Goal: Information Seeking & Learning: Stay updated

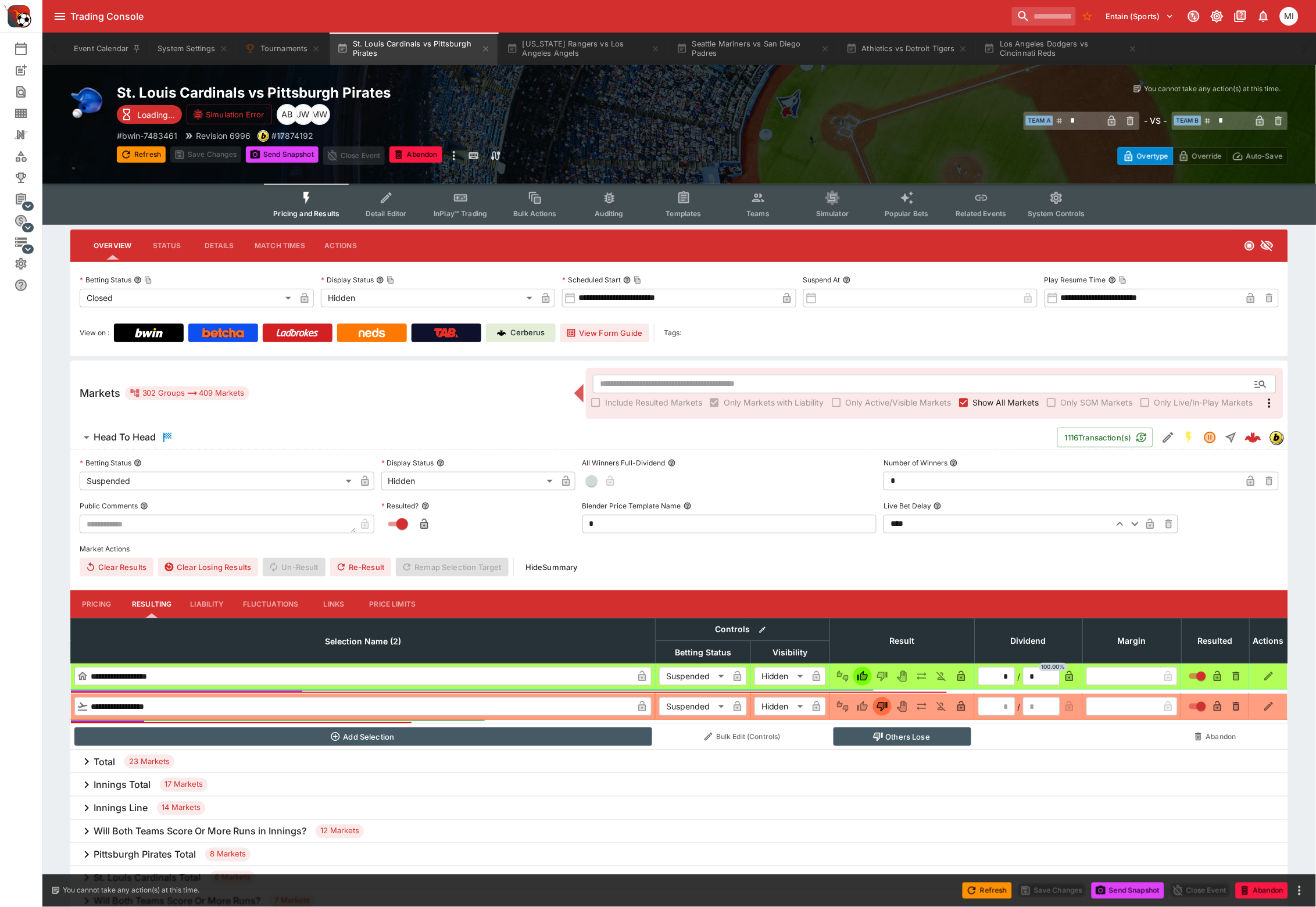
click at [997, 398] on span "Show All Markets" at bounding box center [1006, 402] width 66 height 12
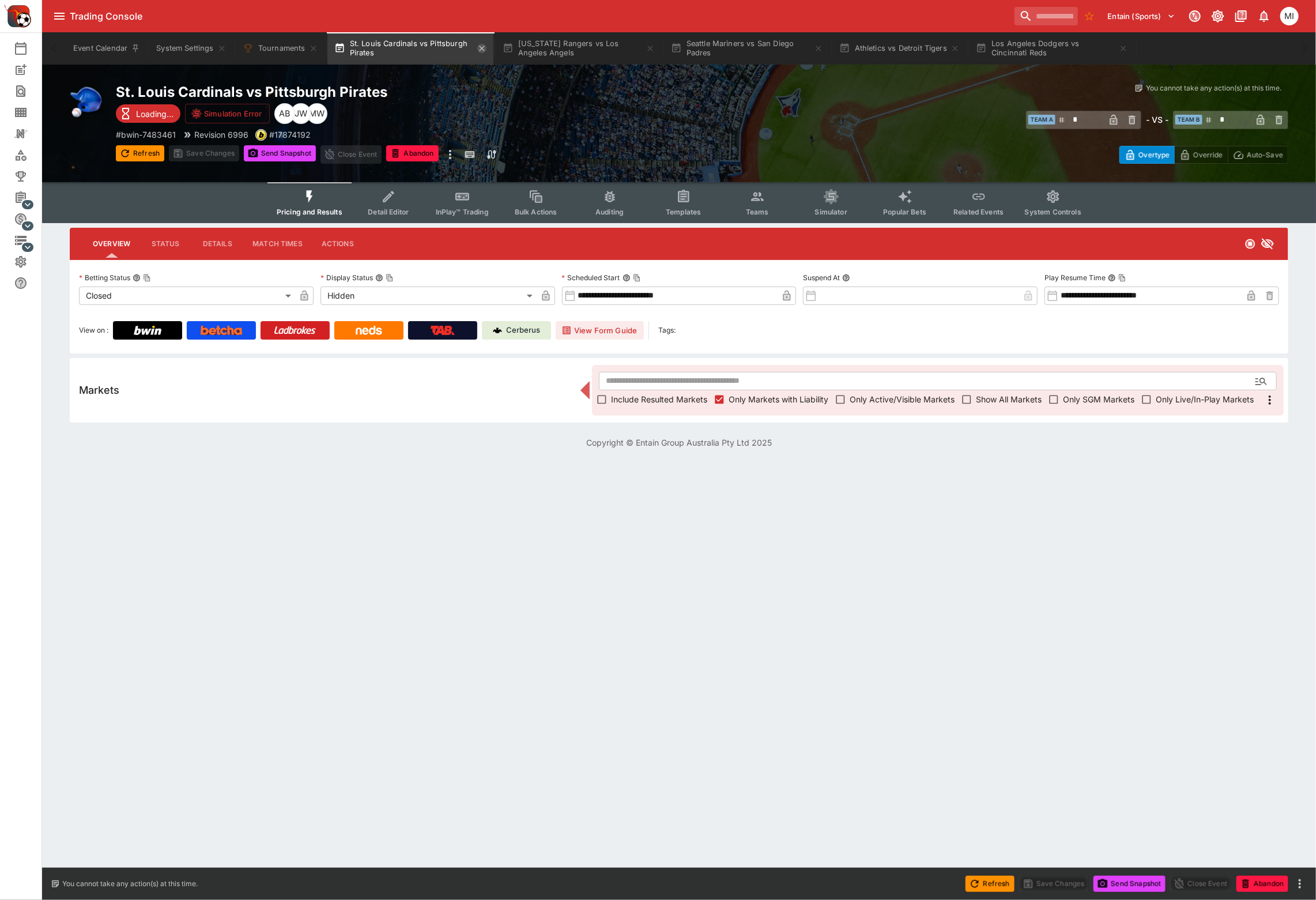
click at [482, 45] on icon "button" at bounding box center [482, 48] width 9 height 9
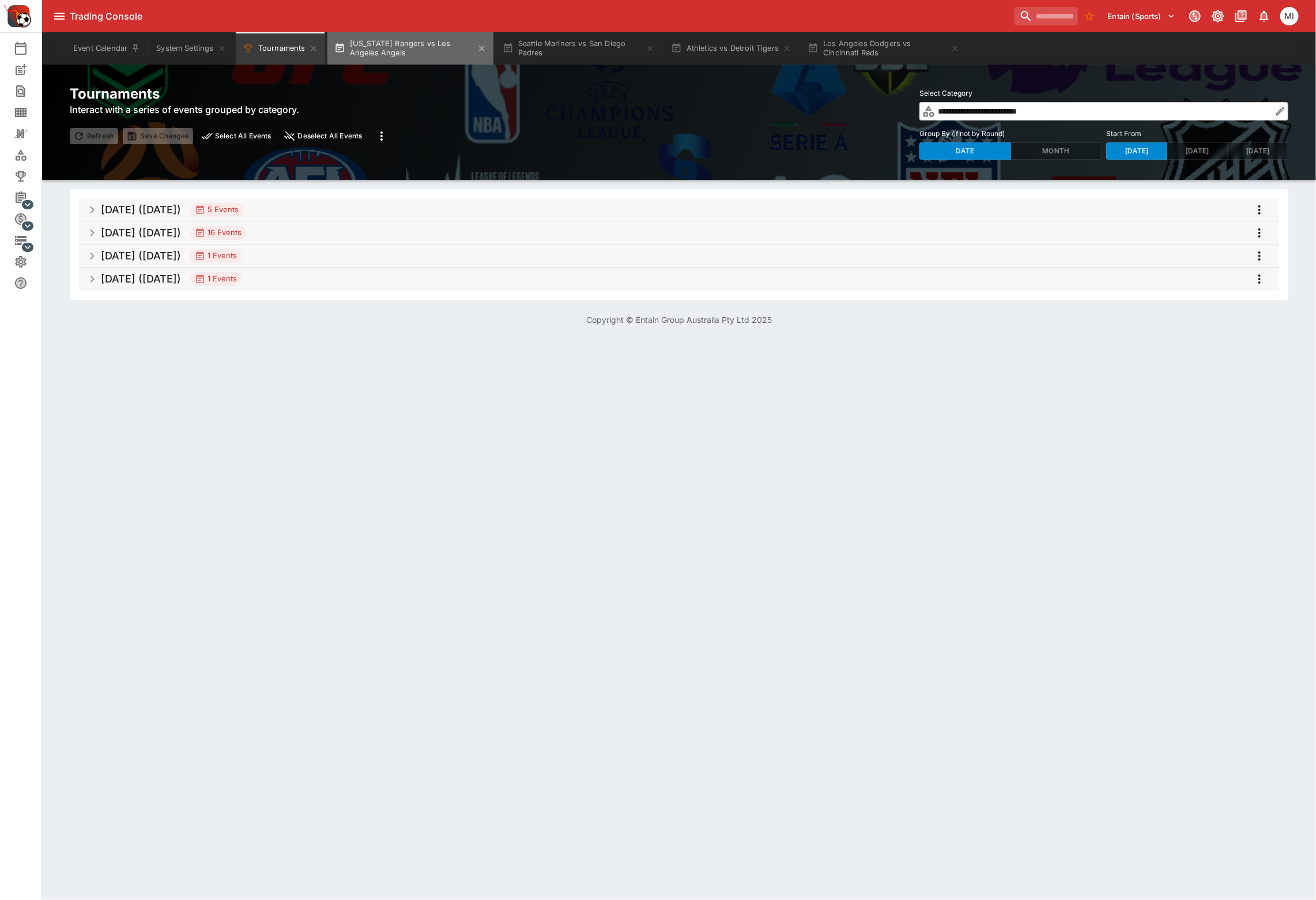
click at [444, 52] on button "[US_STATE] Rangers vs Los Angeles Angels" at bounding box center [410, 48] width 166 height 32
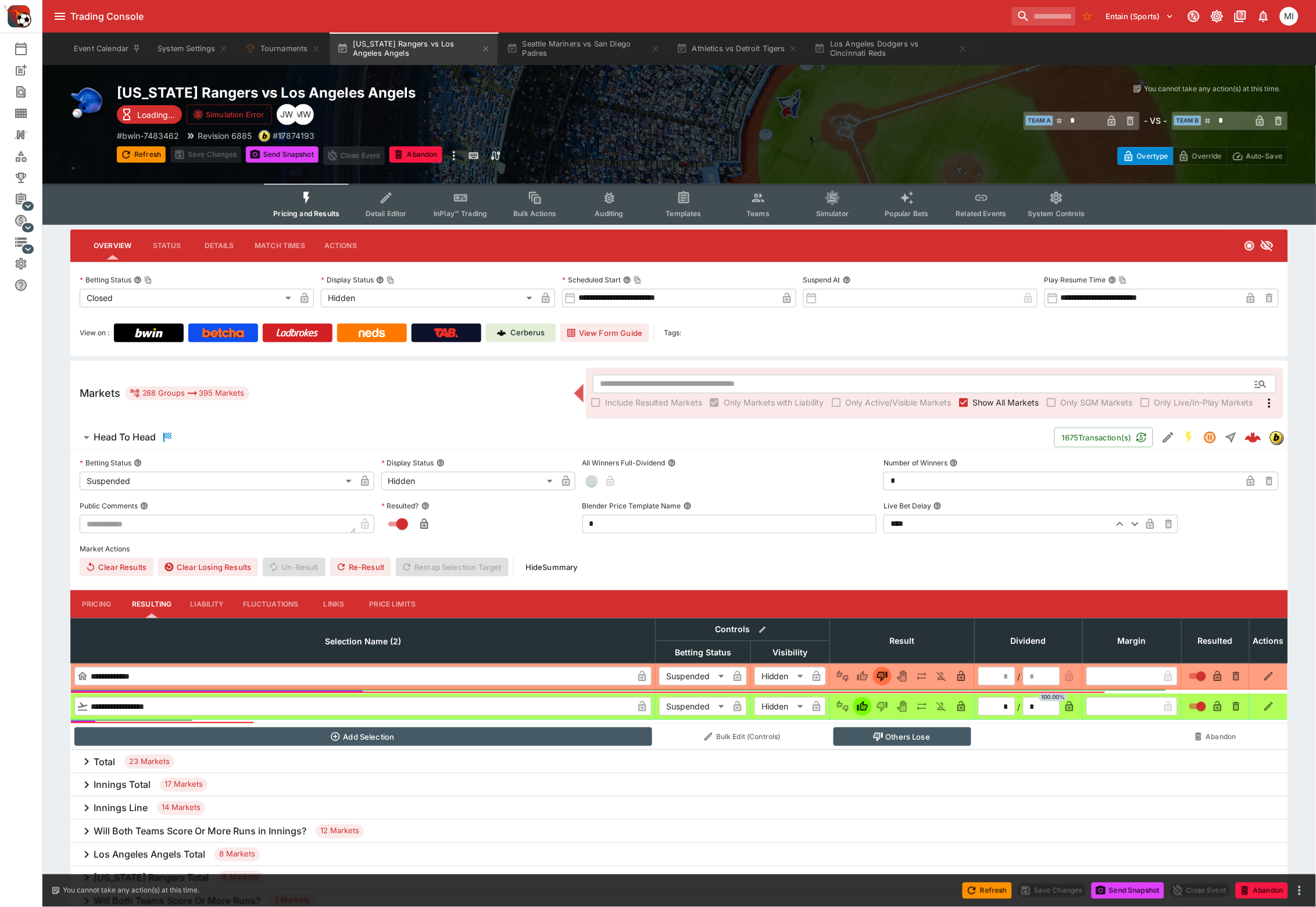
click at [975, 405] on span "Show All Markets" at bounding box center [1006, 402] width 66 height 12
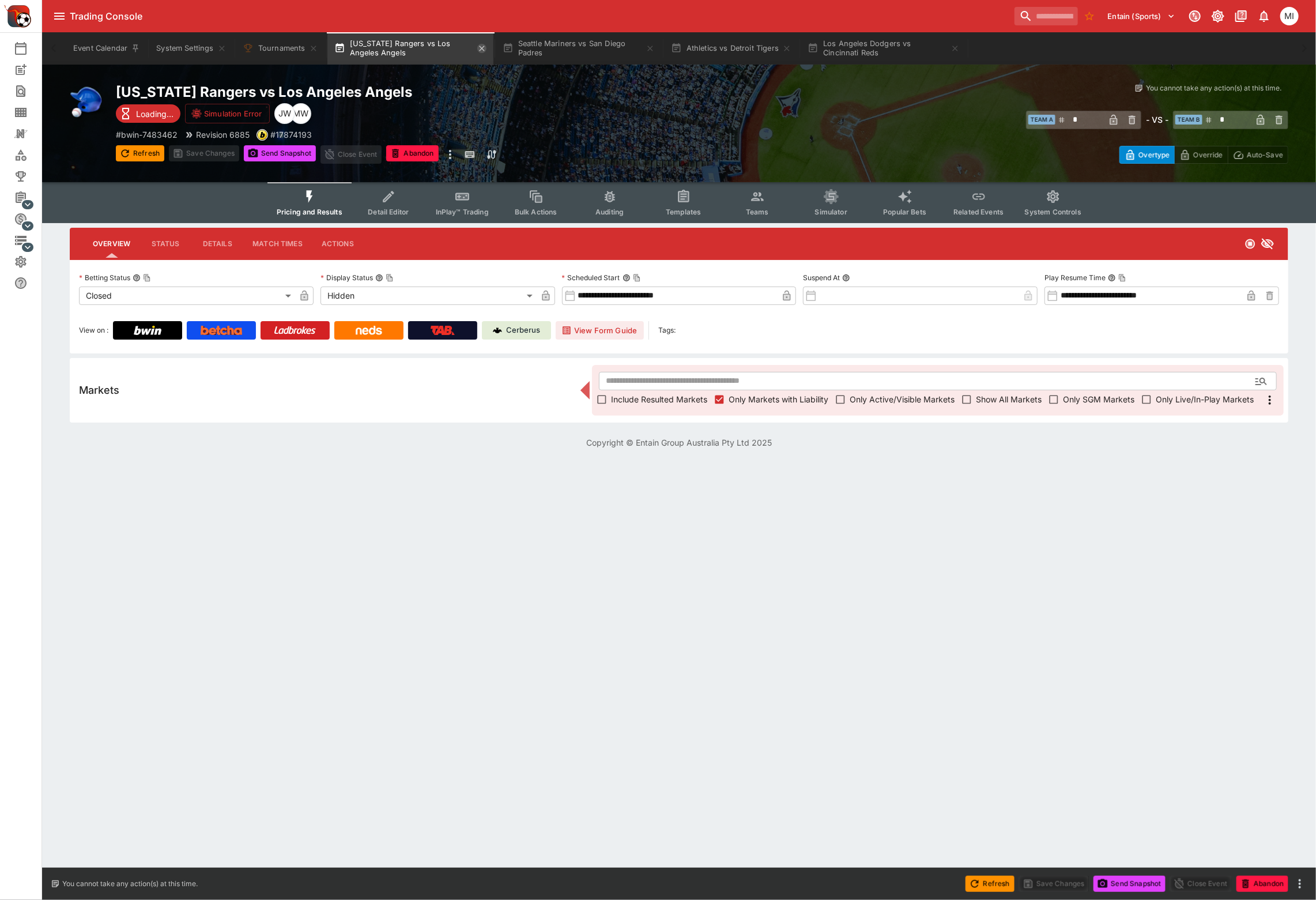
click at [482, 50] on icon "button" at bounding box center [482, 48] width 9 height 9
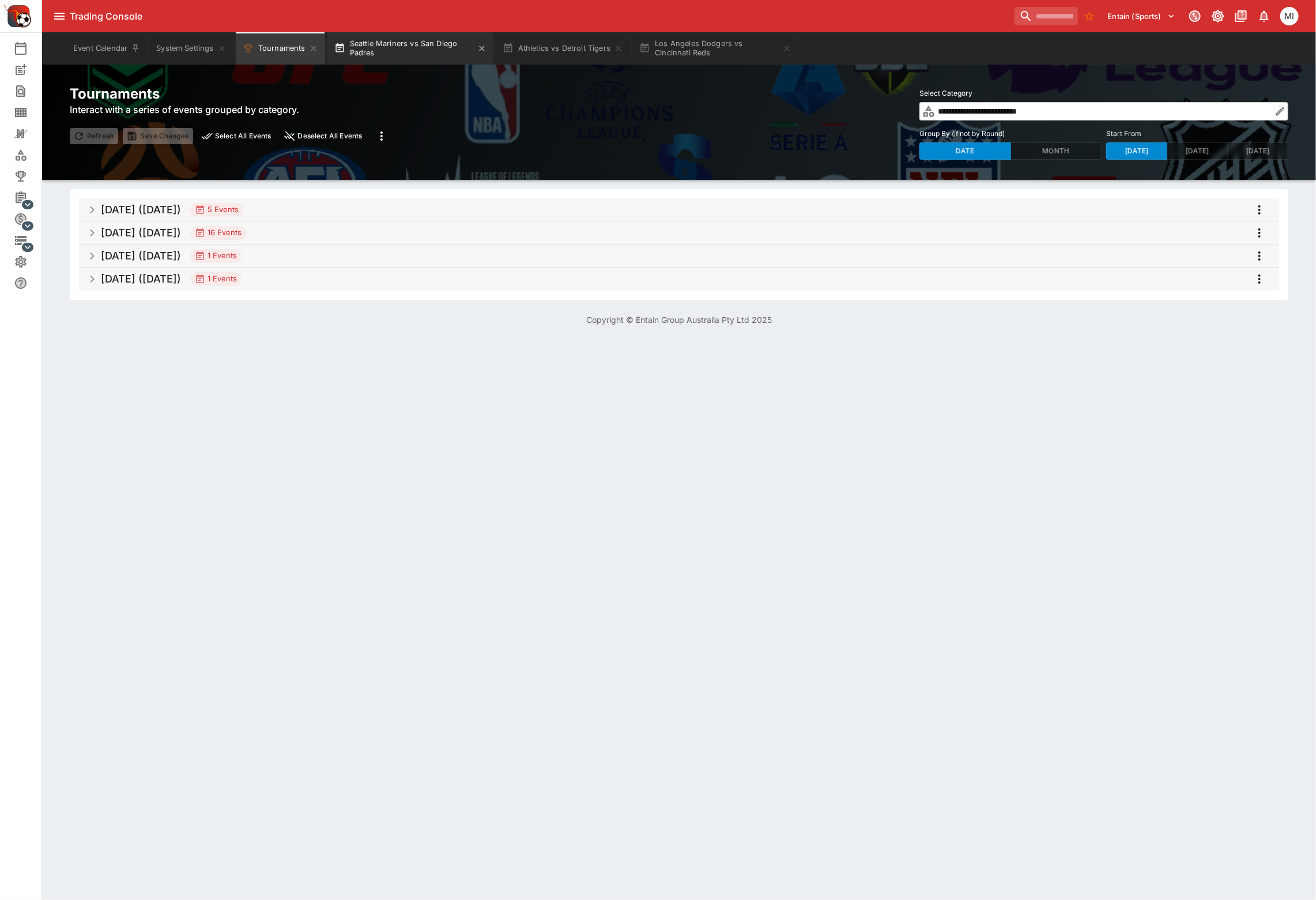
click at [421, 46] on button "Seattle Mariners vs San Diego Padres" at bounding box center [410, 48] width 166 height 32
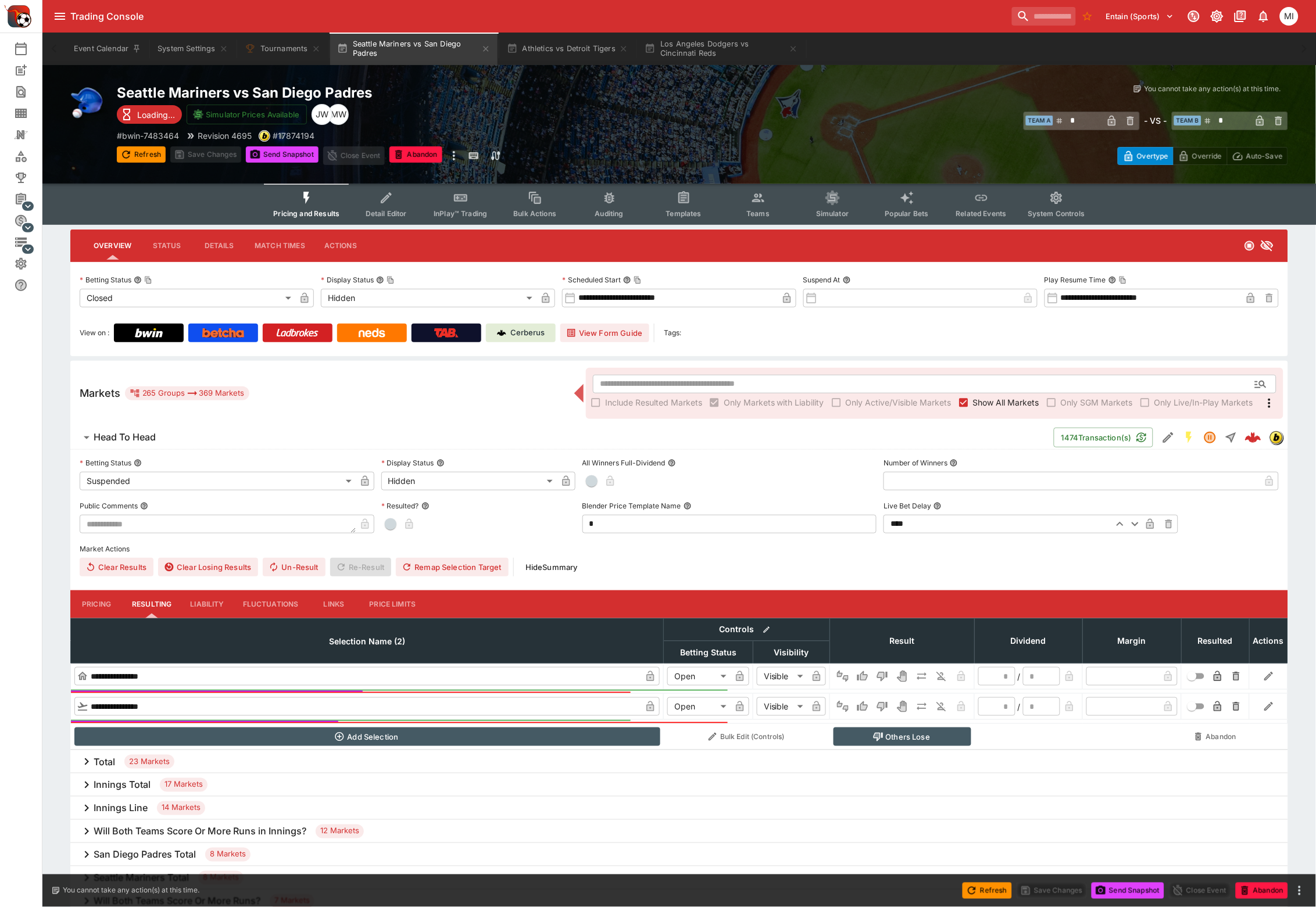
type input "*"
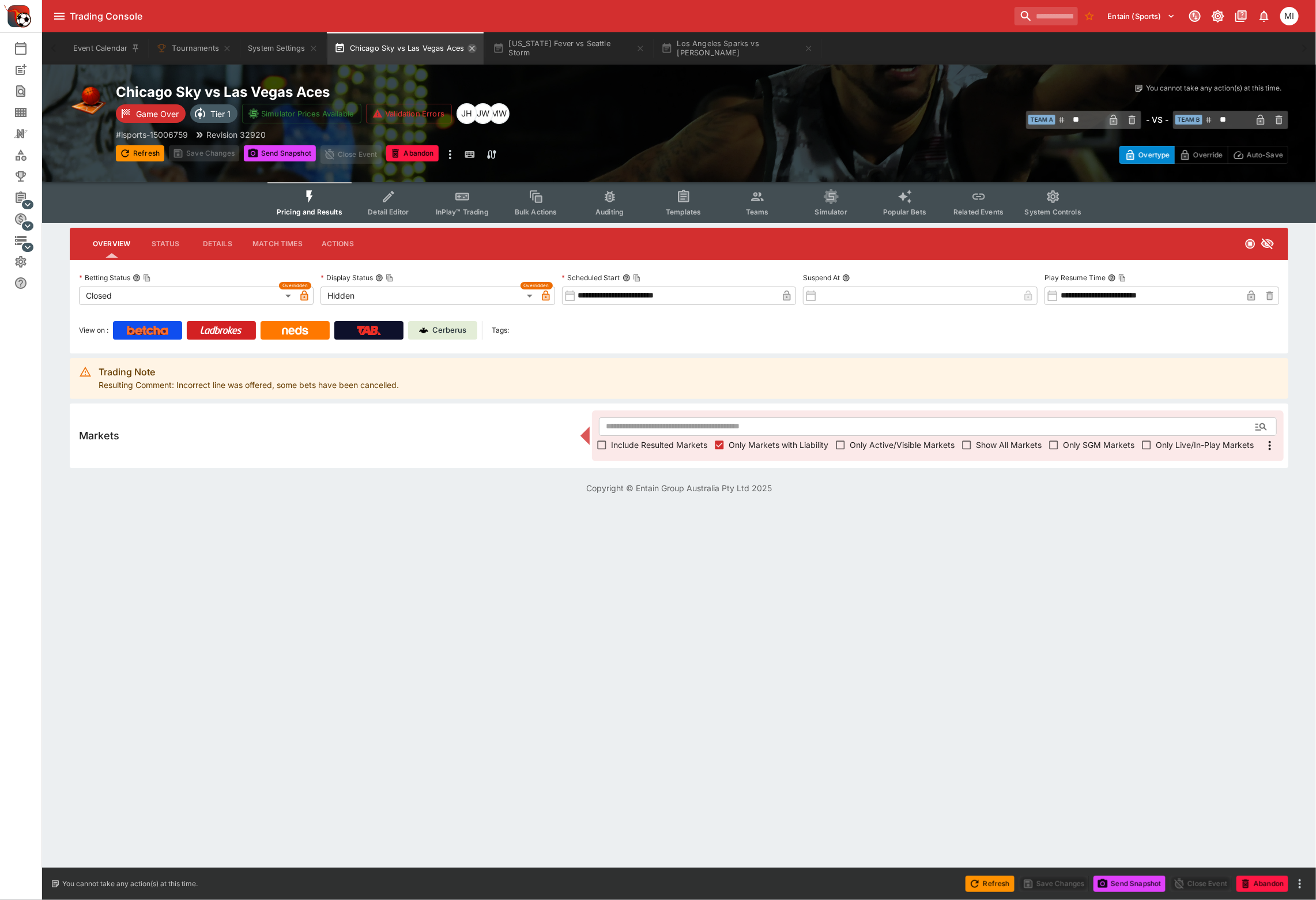
click at [470, 45] on icon "button" at bounding box center [473, 48] width 9 height 9
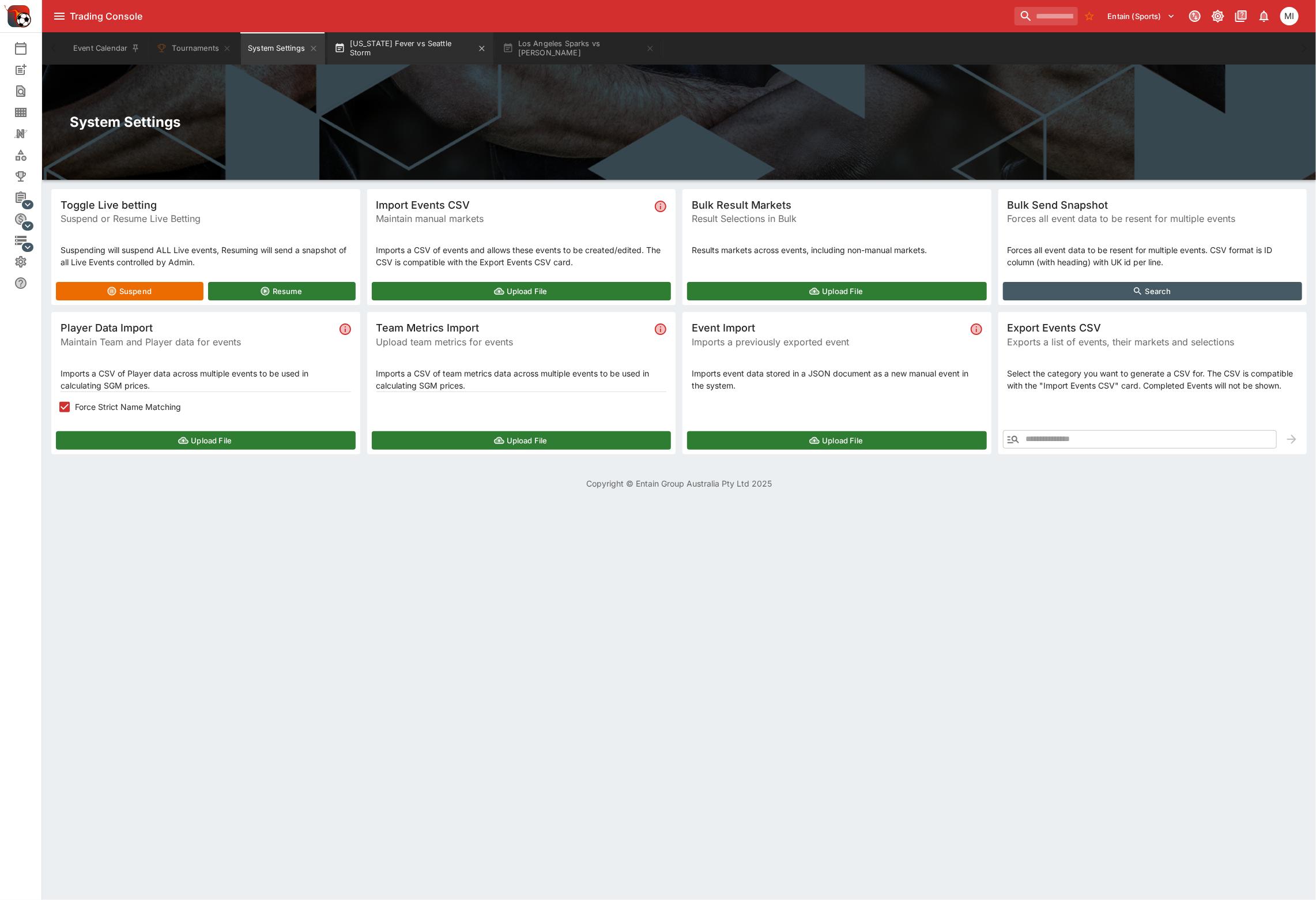
click at [398, 49] on button "Indiana Fever vs Seattle Storm" at bounding box center [410, 48] width 166 height 32
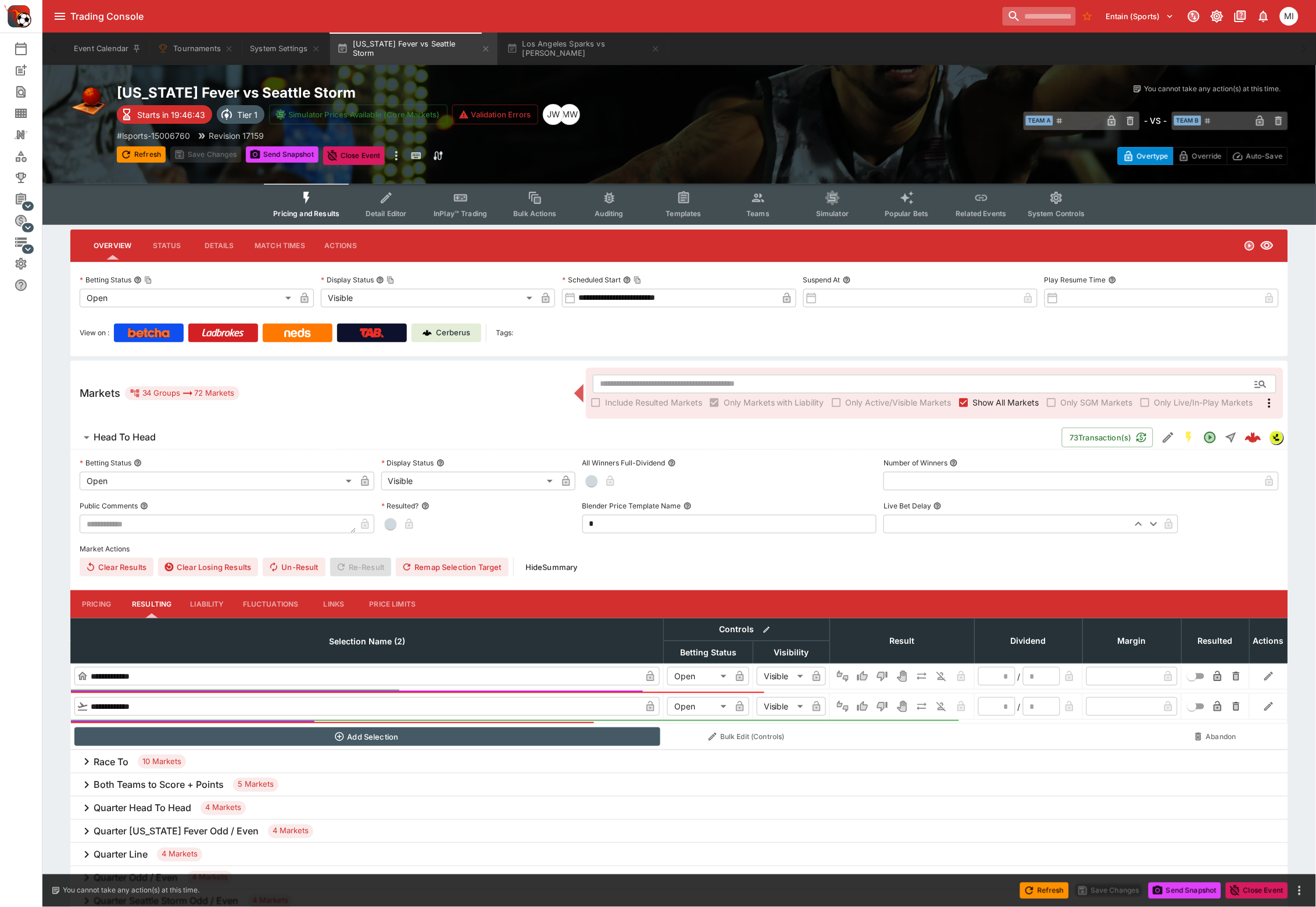
click at [1016, 17] on input "search" at bounding box center [1039, 17] width 73 height 19
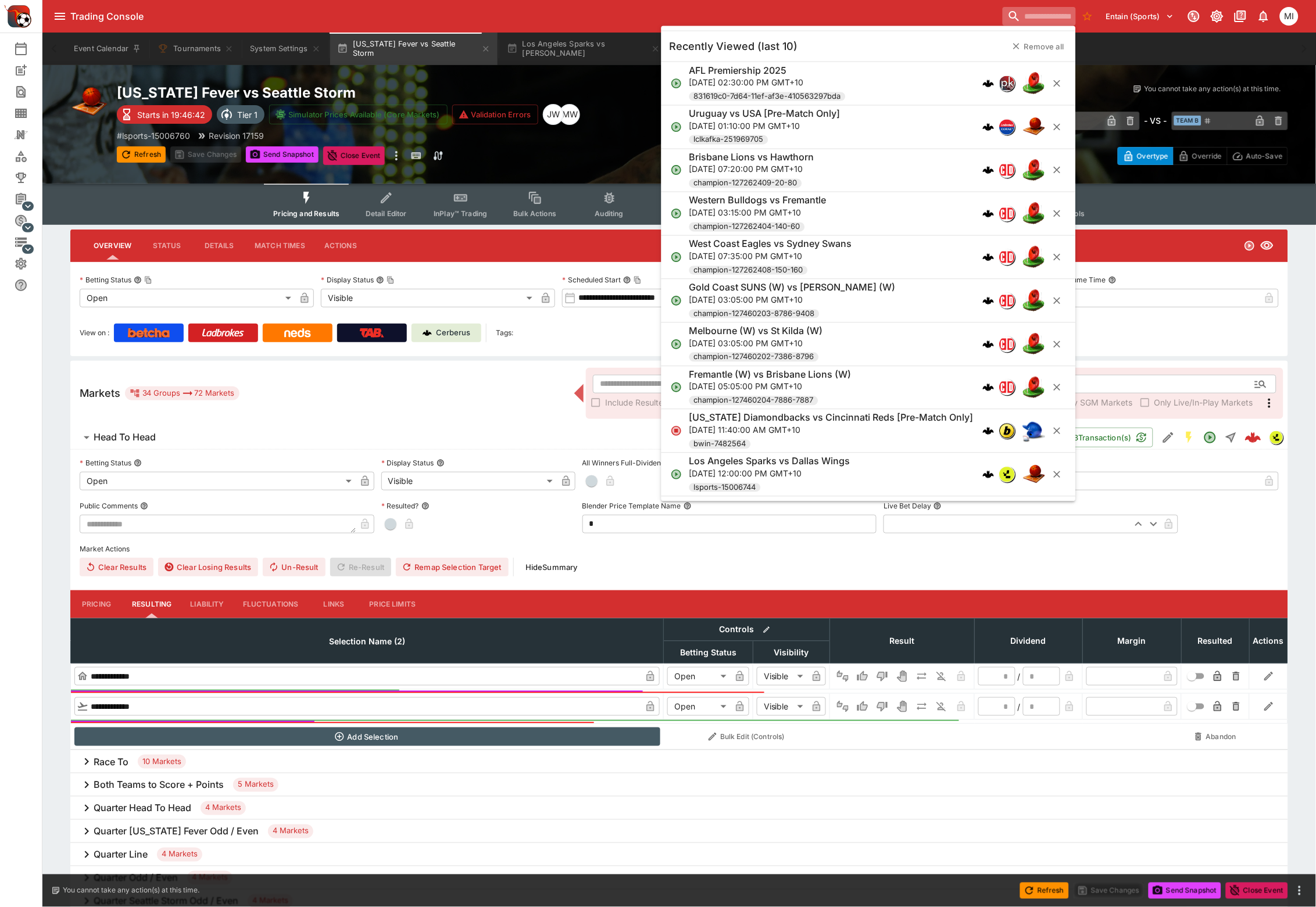
paste input "**********"
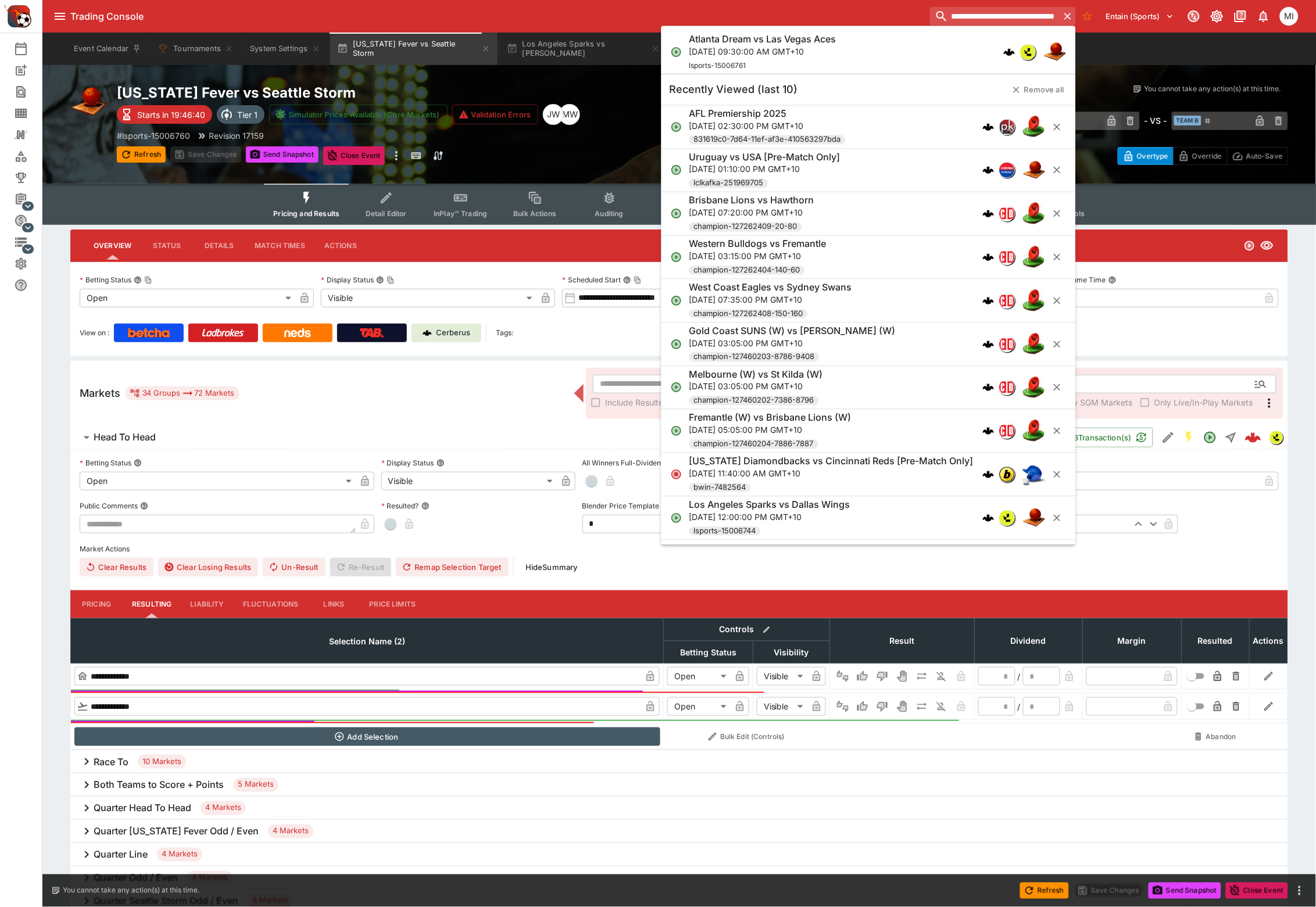
type input "**********"
click at [822, 51] on p "Thu, Aug 28, 2025, 09:30:00 AM GMT+10" at bounding box center [762, 50] width 147 height 12
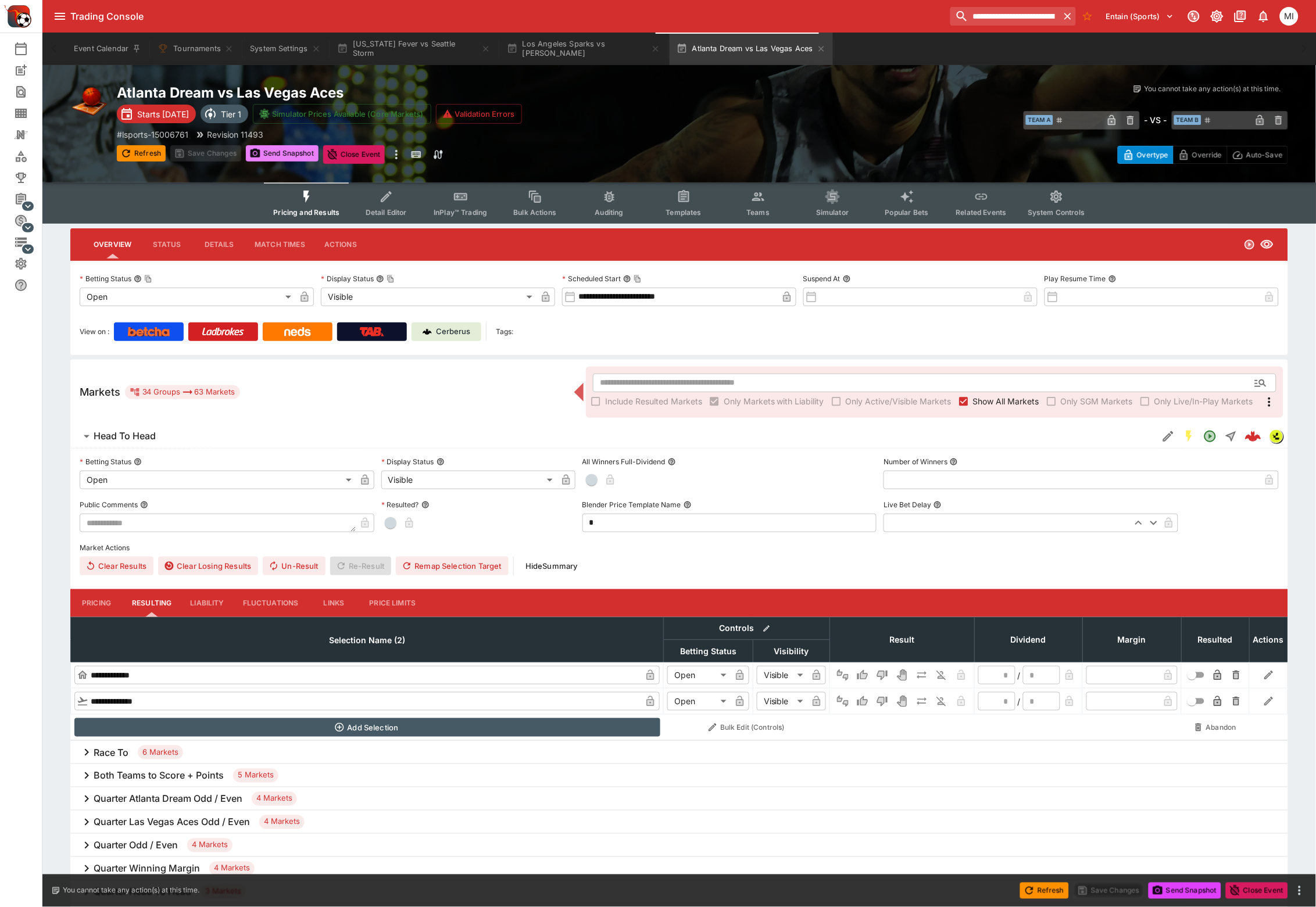
click at [261, 157] on button "Send Snapshot" at bounding box center [282, 154] width 72 height 17
click at [95, 602] on button "Pricing" at bounding box center [96, 602] width 52 height 28
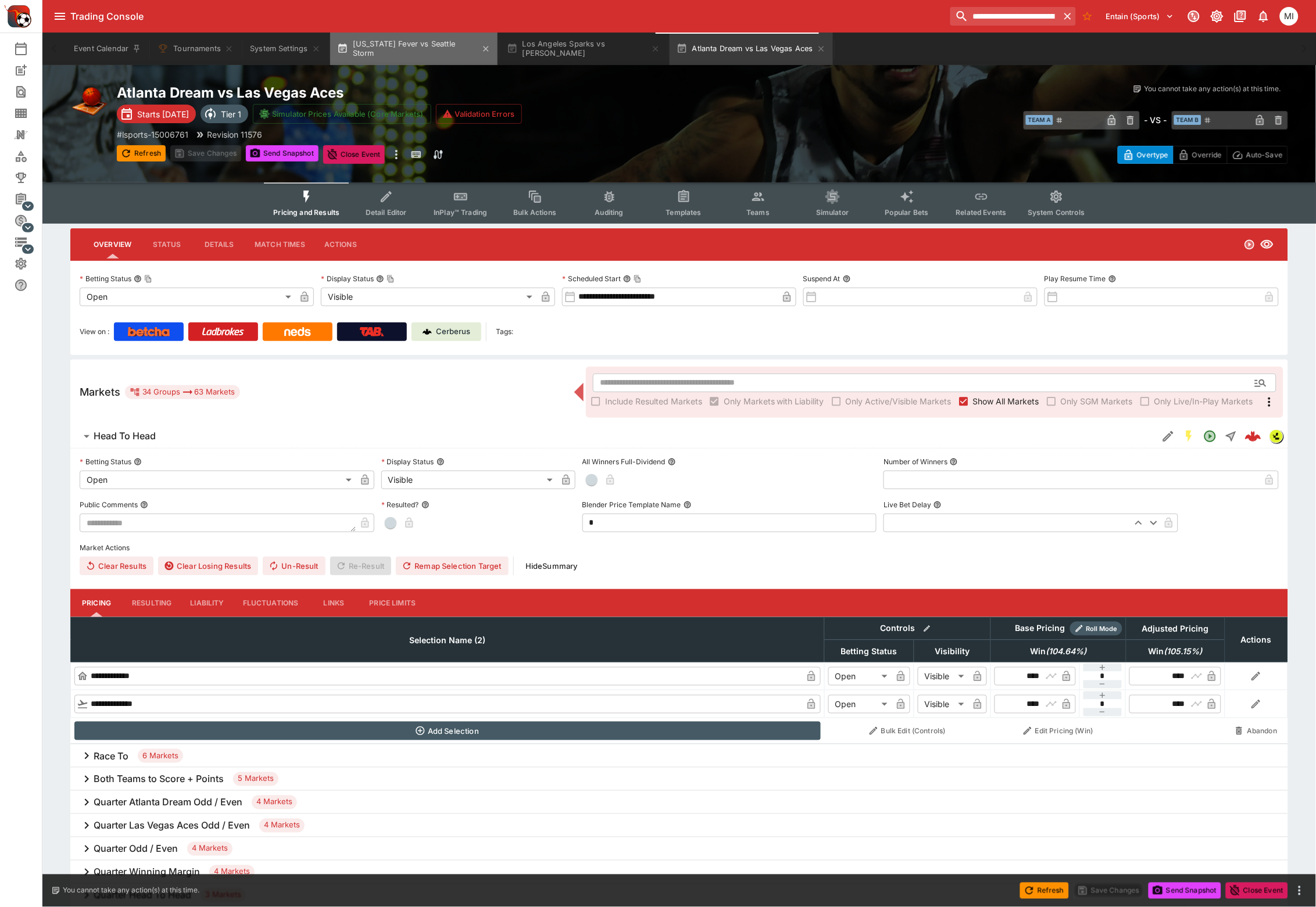
click at [434, 55] on button "Indiana Fever vs Seattle Storm" at bounding box center [413, 48] width 168 height 32
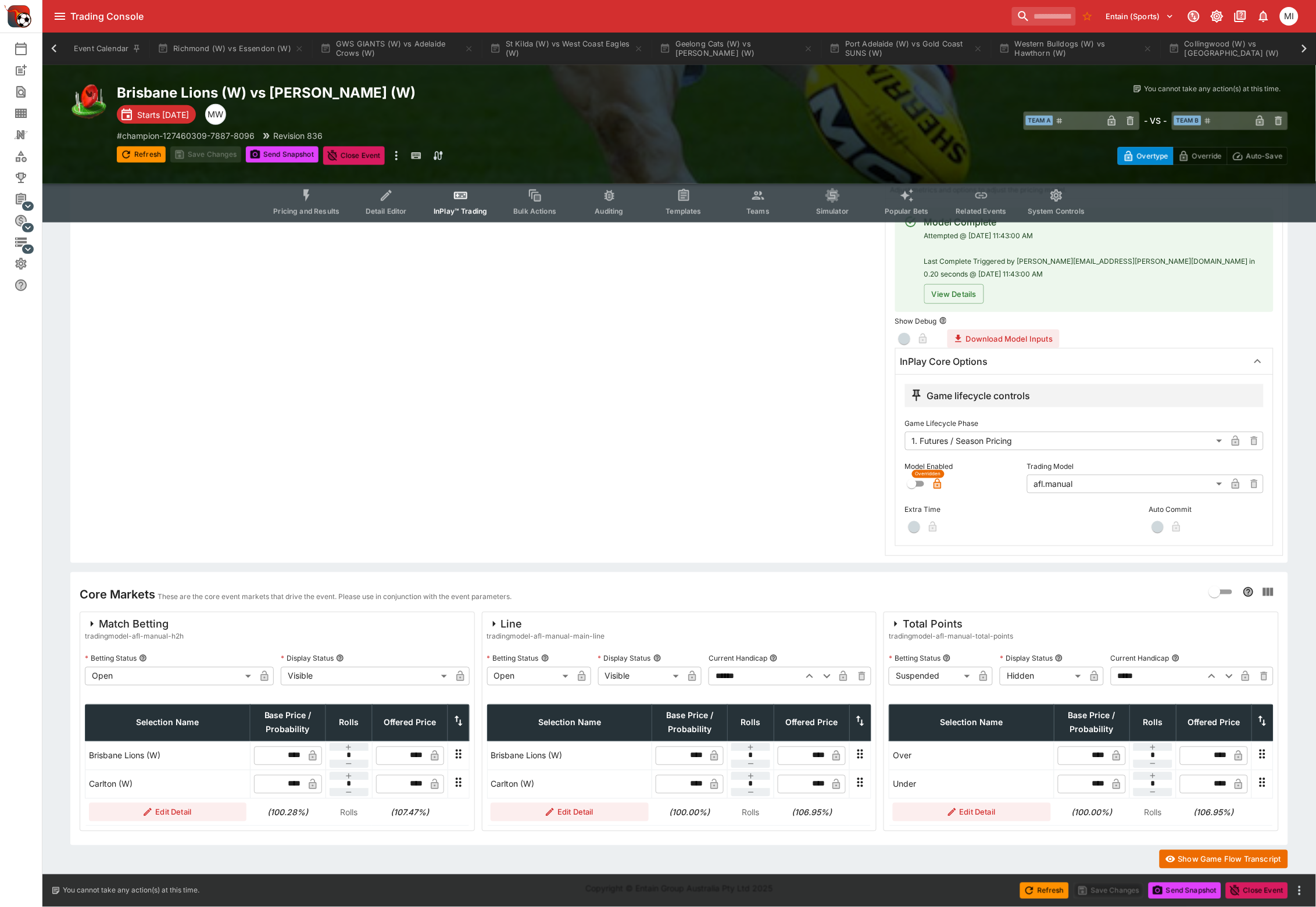
scroll to position [0, 503]
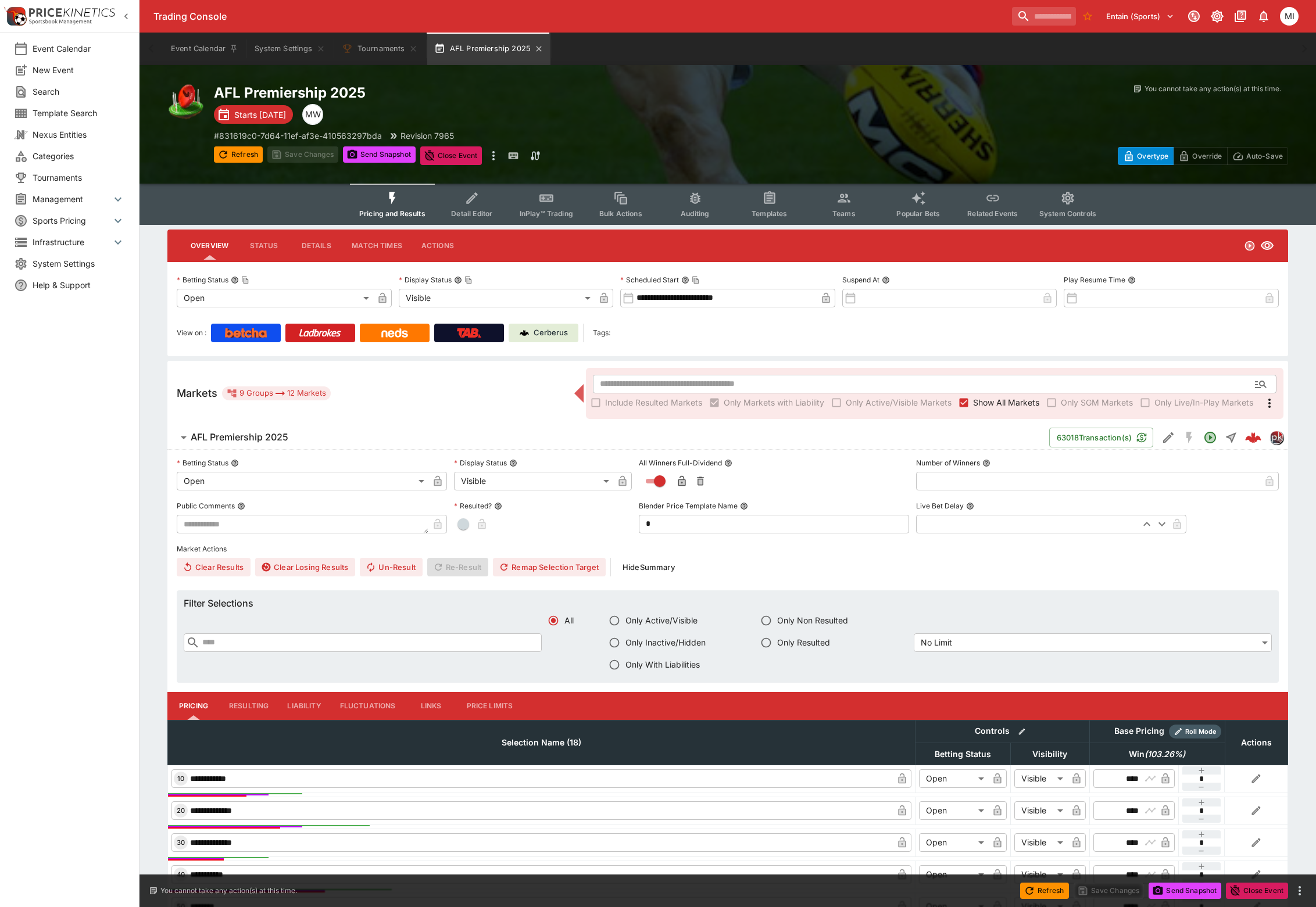
scroll to position [290, 0]
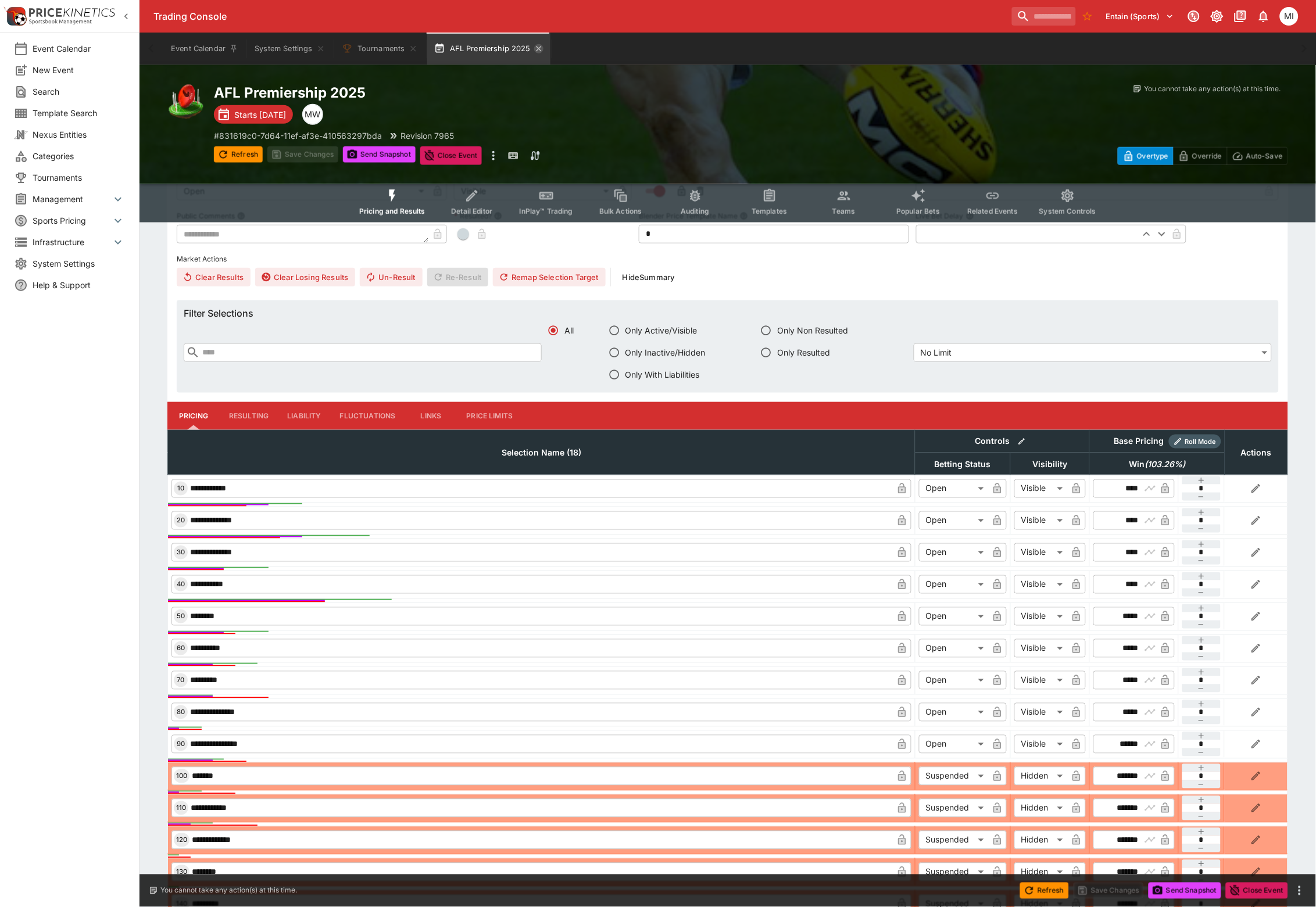
click at [537, 47] on icon "button" at bounding box center [539, 49] width 9 height 9
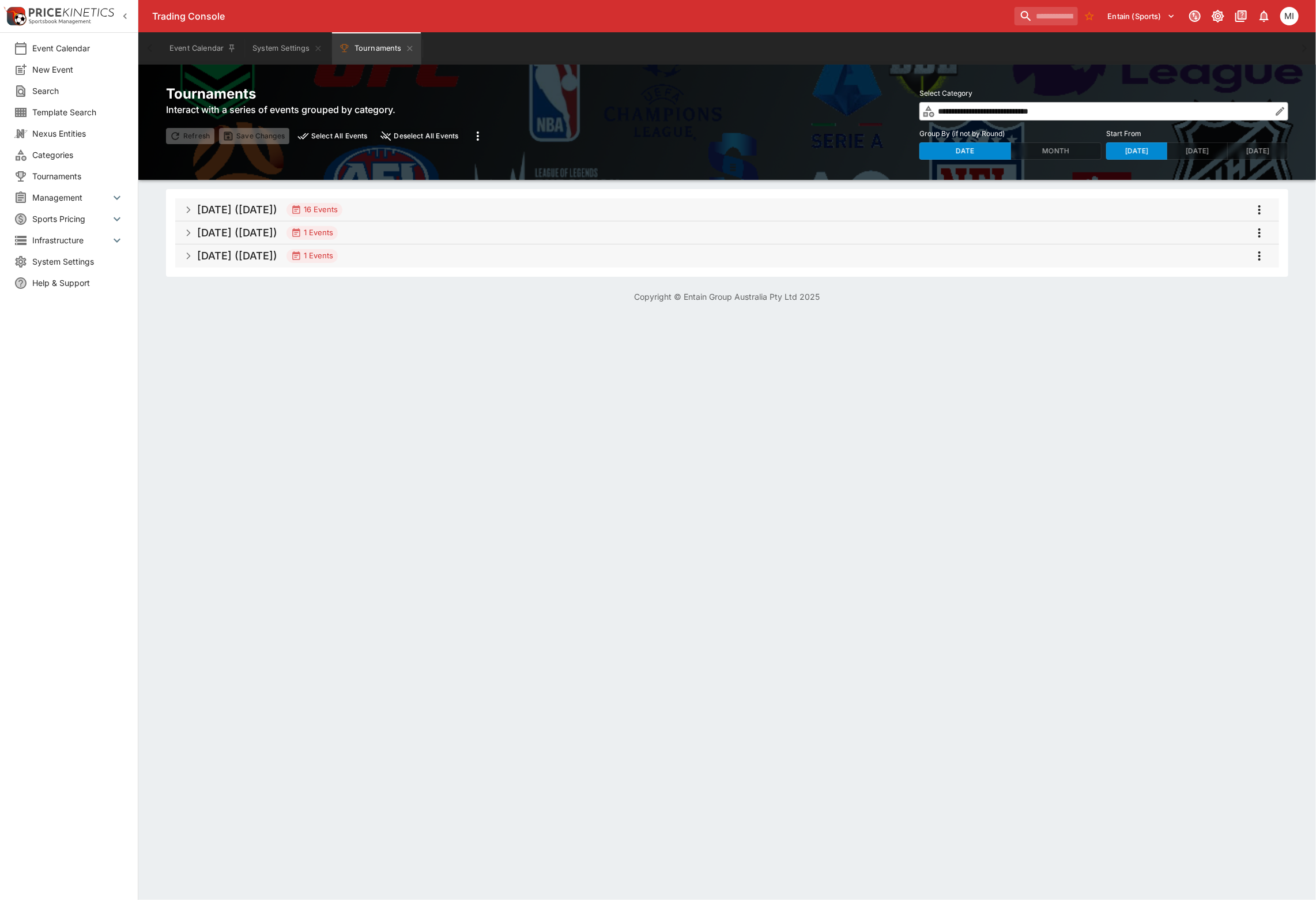
click at [401, 212] on span "[DATE] ([DATE]) 16 Events" at bounding box center [733, 209] width 1072 height 21
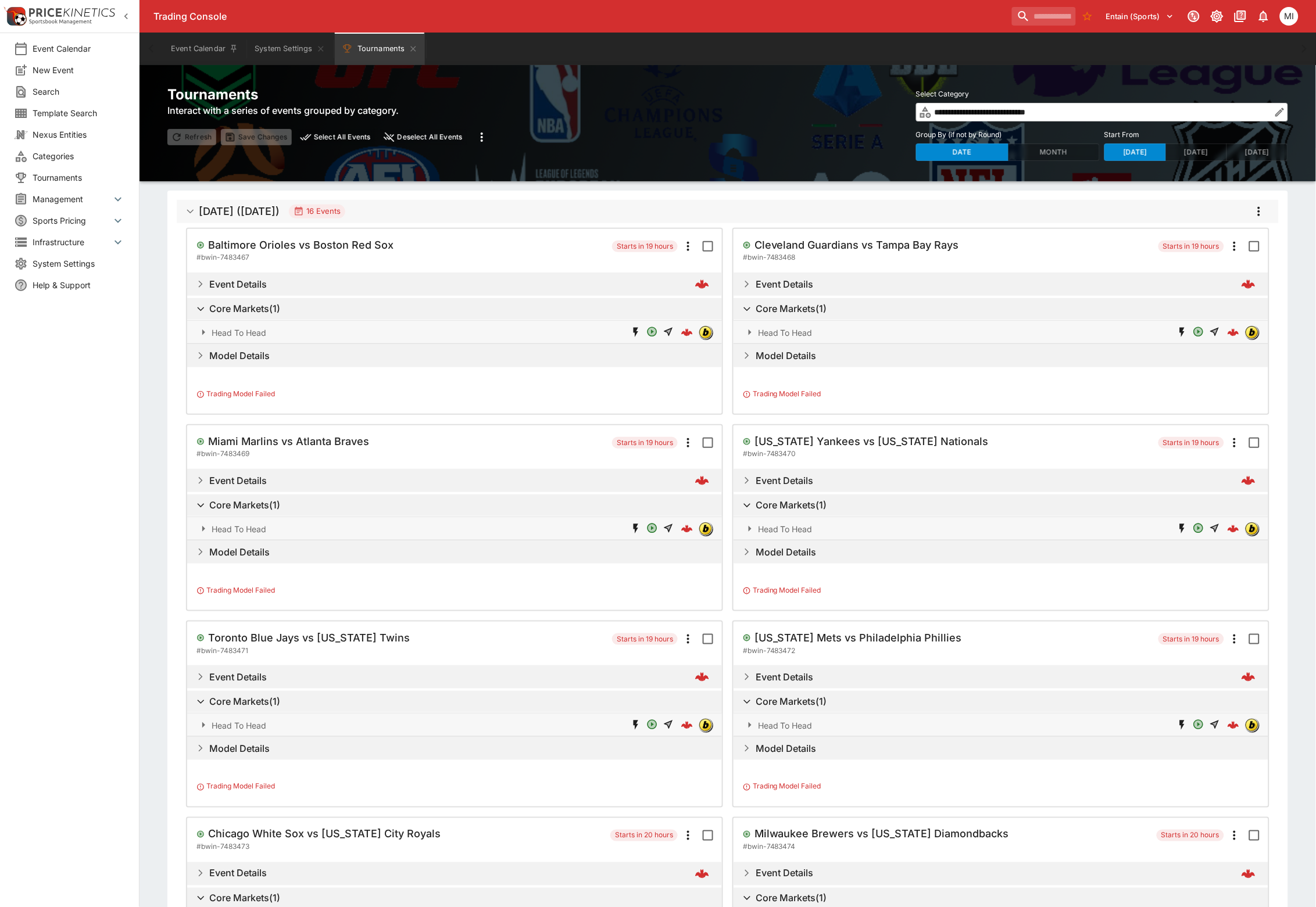
click at [1257, 213] on icon "more" at bounding box center [1259, 212] width 14 height 14
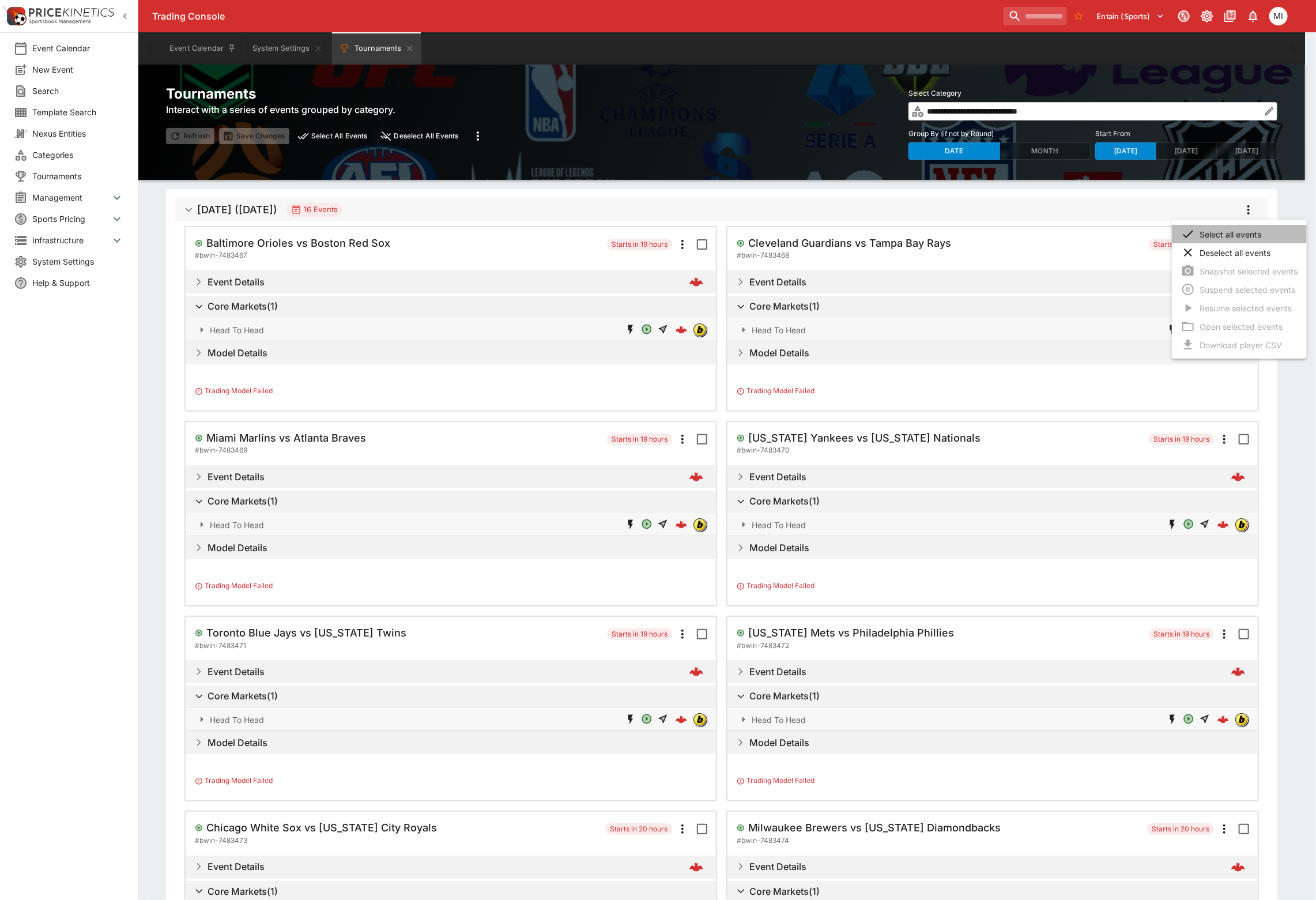
click at [1235, 235] on li "Select all events" at bounding box center [1239, 234] width 135 height 19
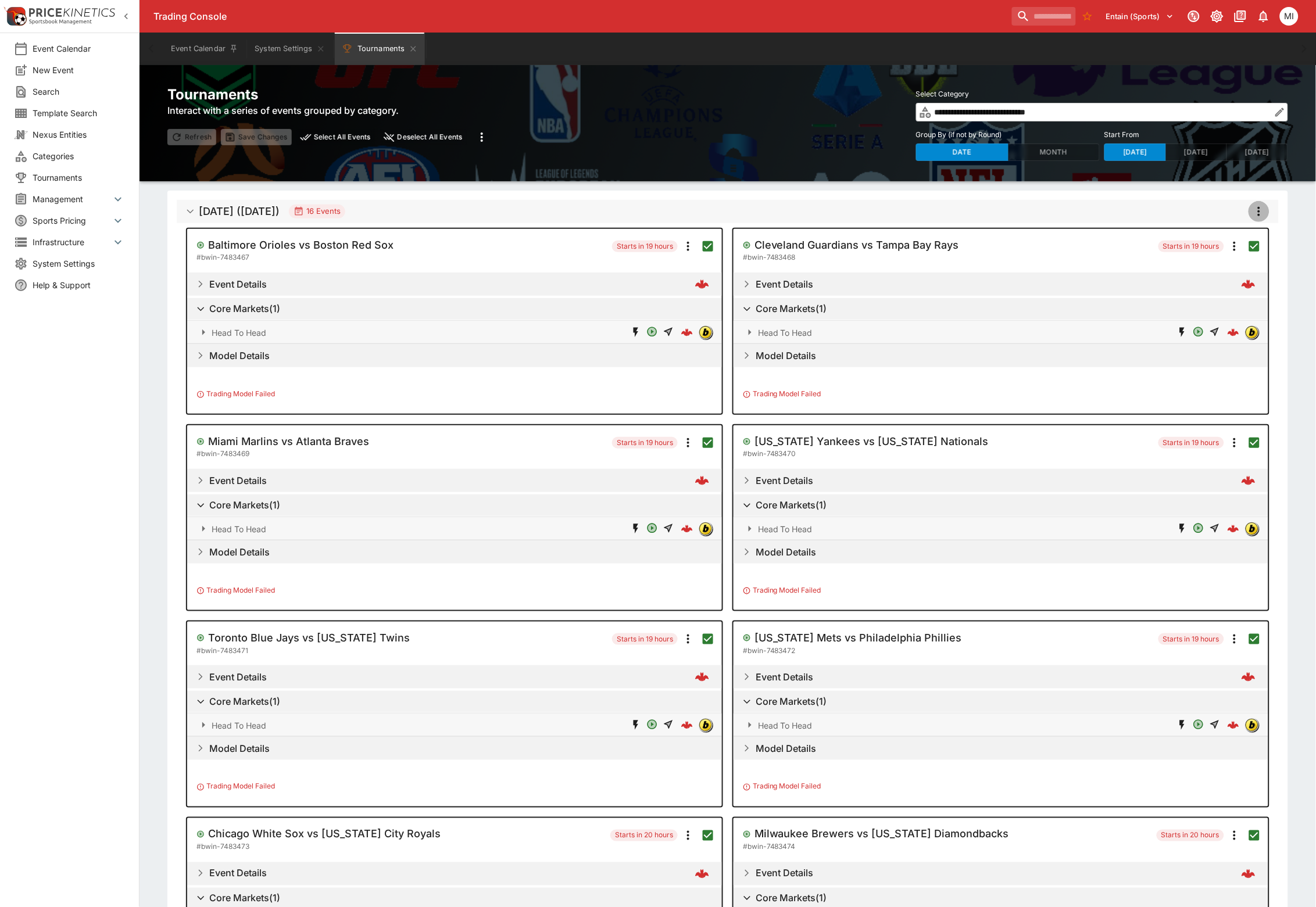
click at [1257, 205] on icon "more" at bounding box center [1259, 212] width 14 height 14
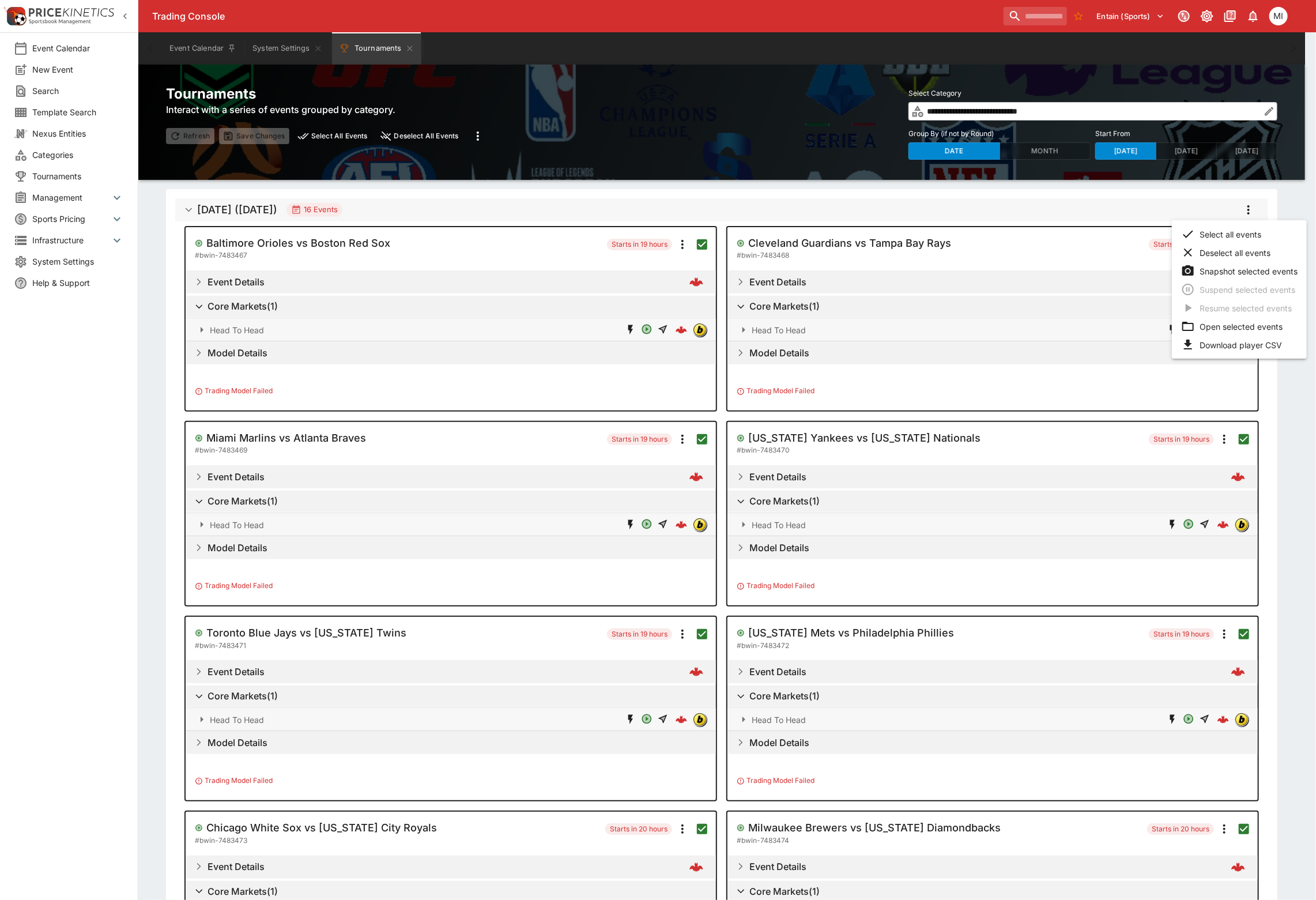
click at [1225, 326] on li "Open selected events" at bounding box center [1239, 327] width 135 height 19
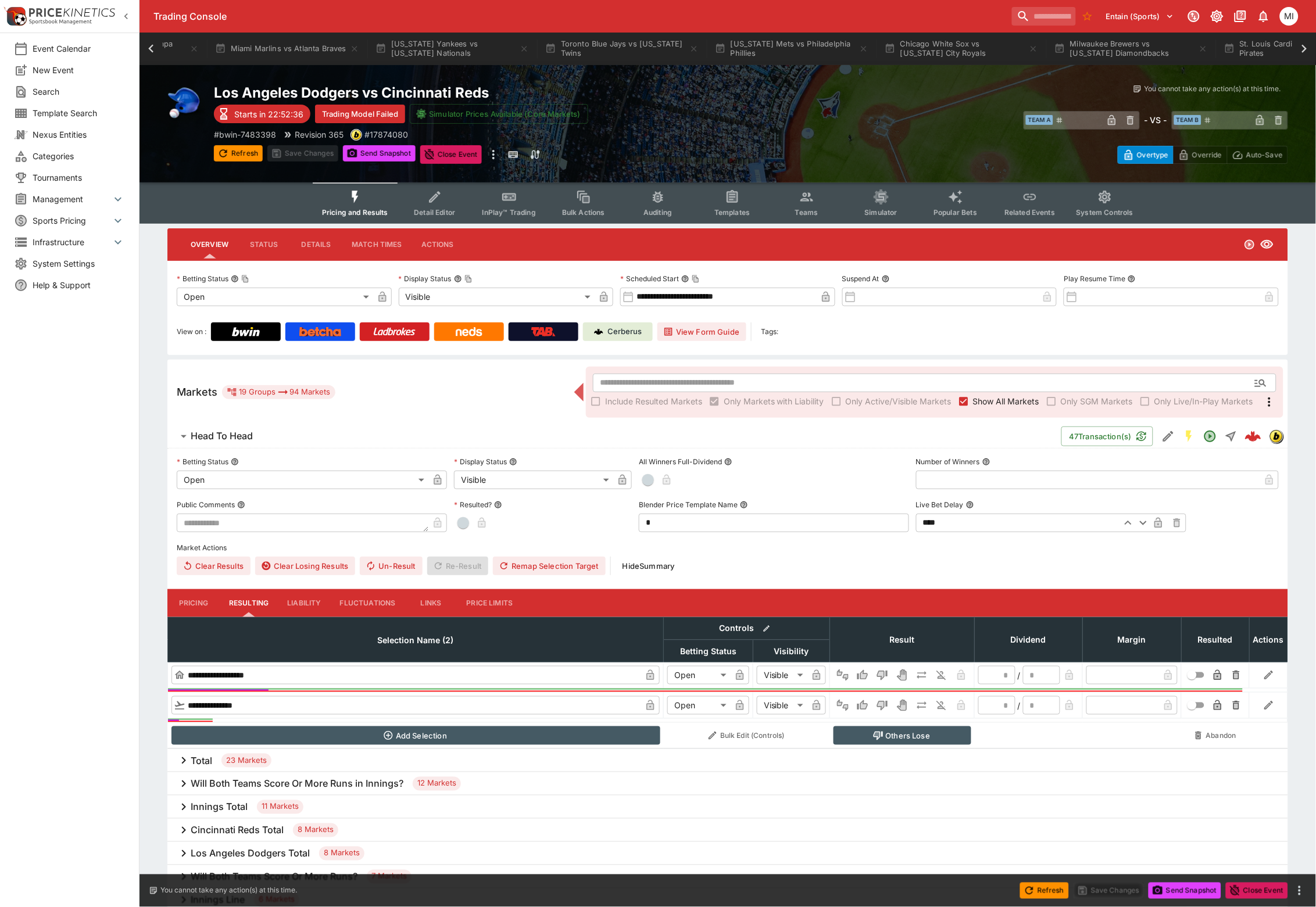
scroll to position [0, 1517]
click at [149, 48] on icon at bounding box center [150, 48] width 6 height 8
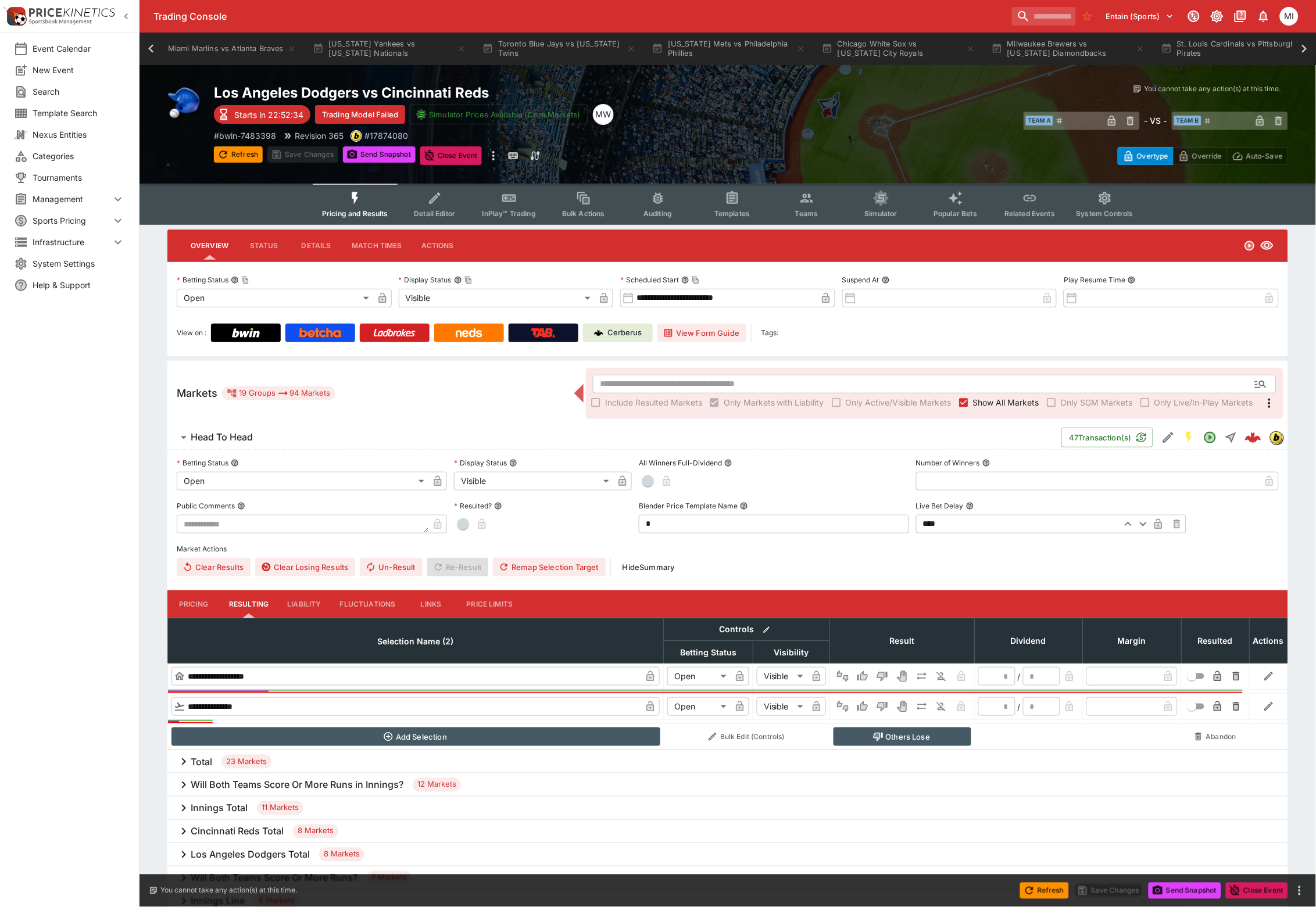
scroll to position [0, 428]
click at [149, 48] on icon at bounding box center [150, 48] width 6 height 8
click at [483, 54] on button "Baltimore Orioles vs Boston Red Sox" at bounding box center [510, 48] width 168 height 32
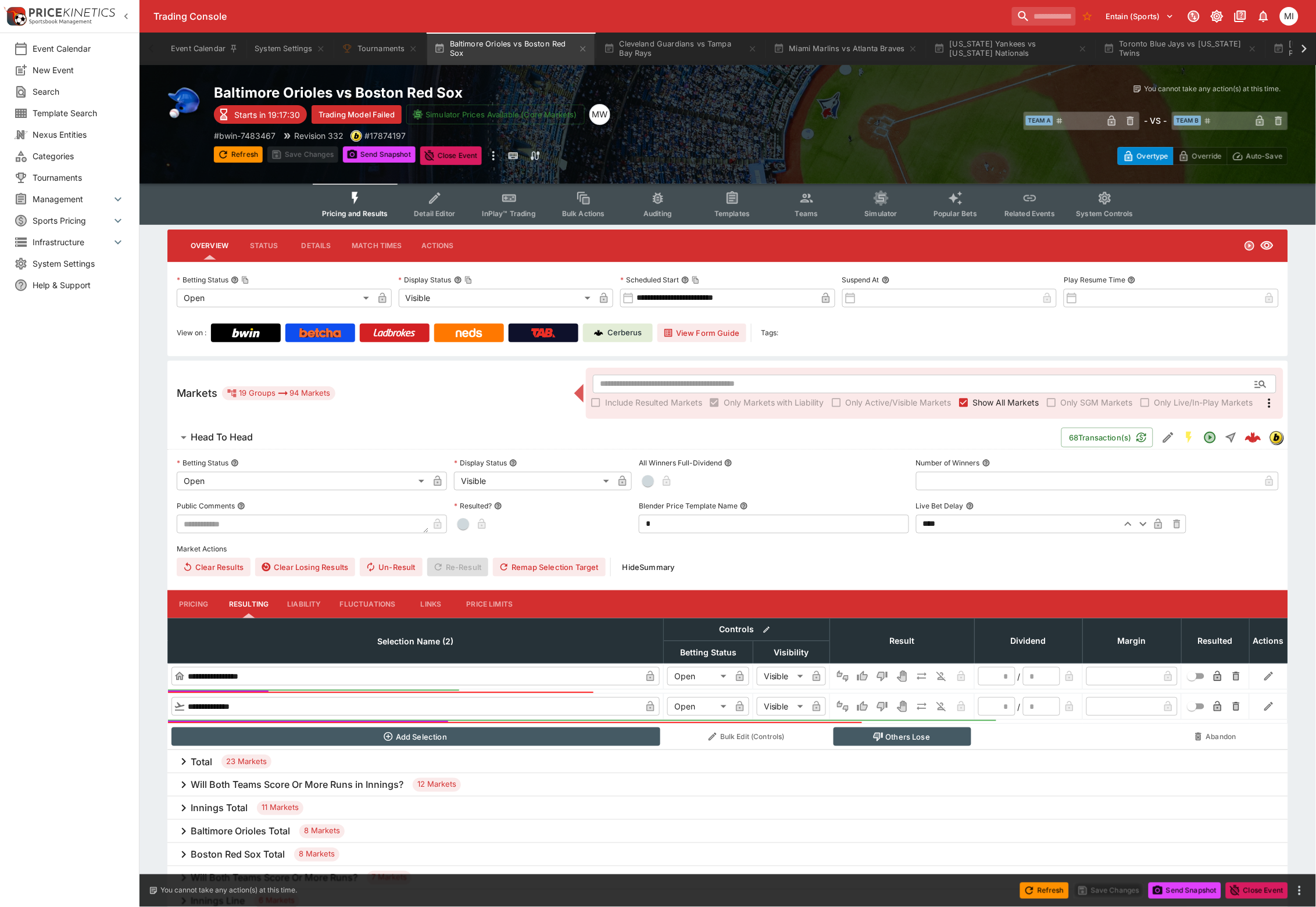
click at [123, 17] on icon "button" at bounding box center [126, 16] width 12 height 12
